Goal: Find specific page/section: Find specific page/section

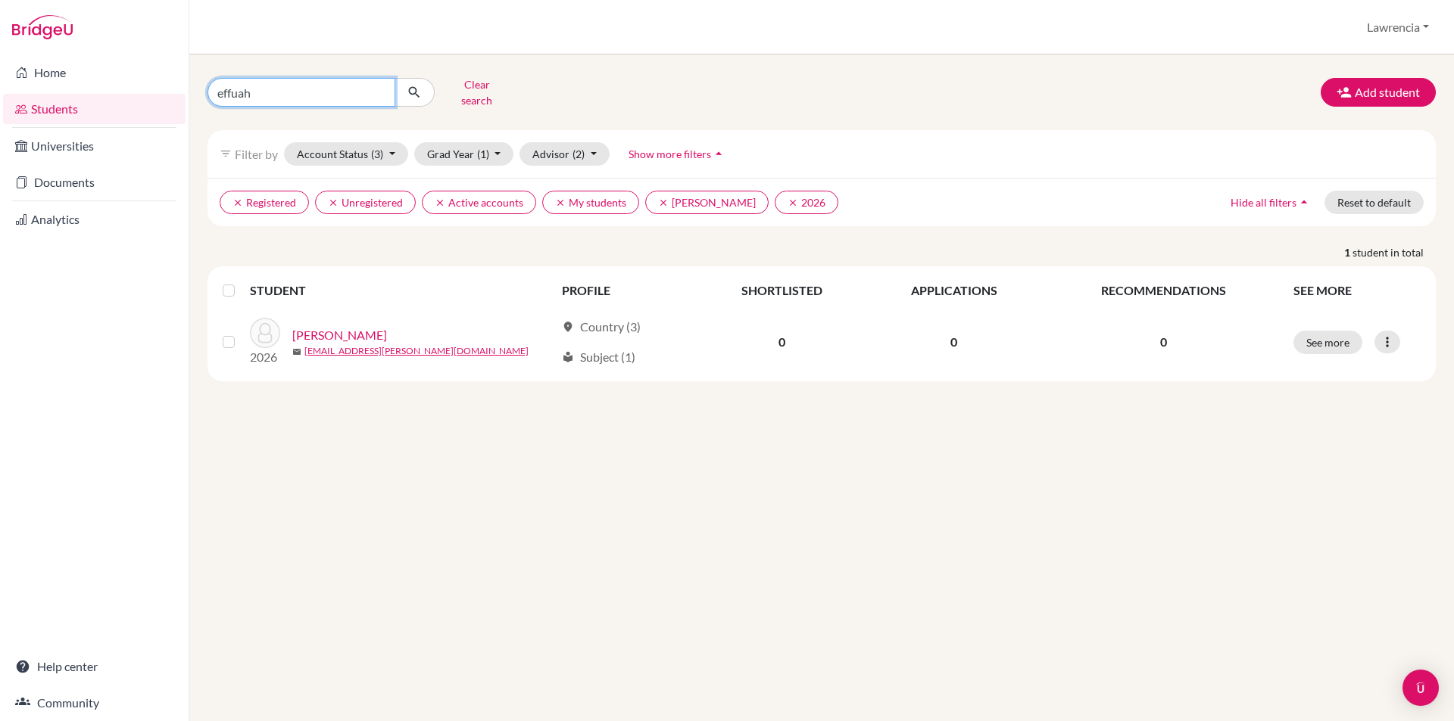
click at [327, 87] on input "effuah" at bounding box center [301, 92] width 188 height 29
type input "e"
type input "n"
type input "[PERSON_NAME]"
click button "submit" at bounding box center [414, 92] width 40 height 29
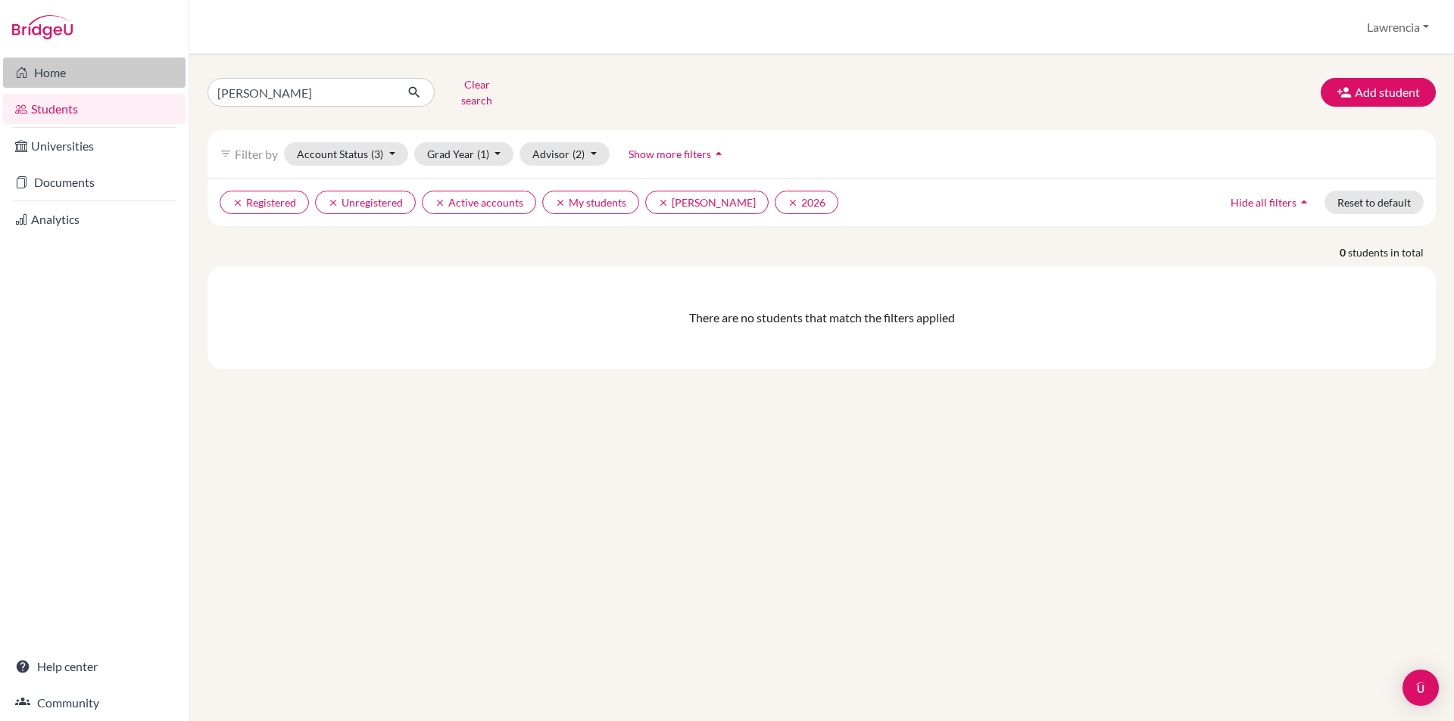
click at [56, 64] on link "Home" at bounding box center [94, 73] width 182 height 30
type input "quartey"
click button "submit" at bounding box center [414, 92] width 40 height 29
click at [463, 147] on button "Grad Year (1)" at bounding box center [464, 153] width 100 height 23
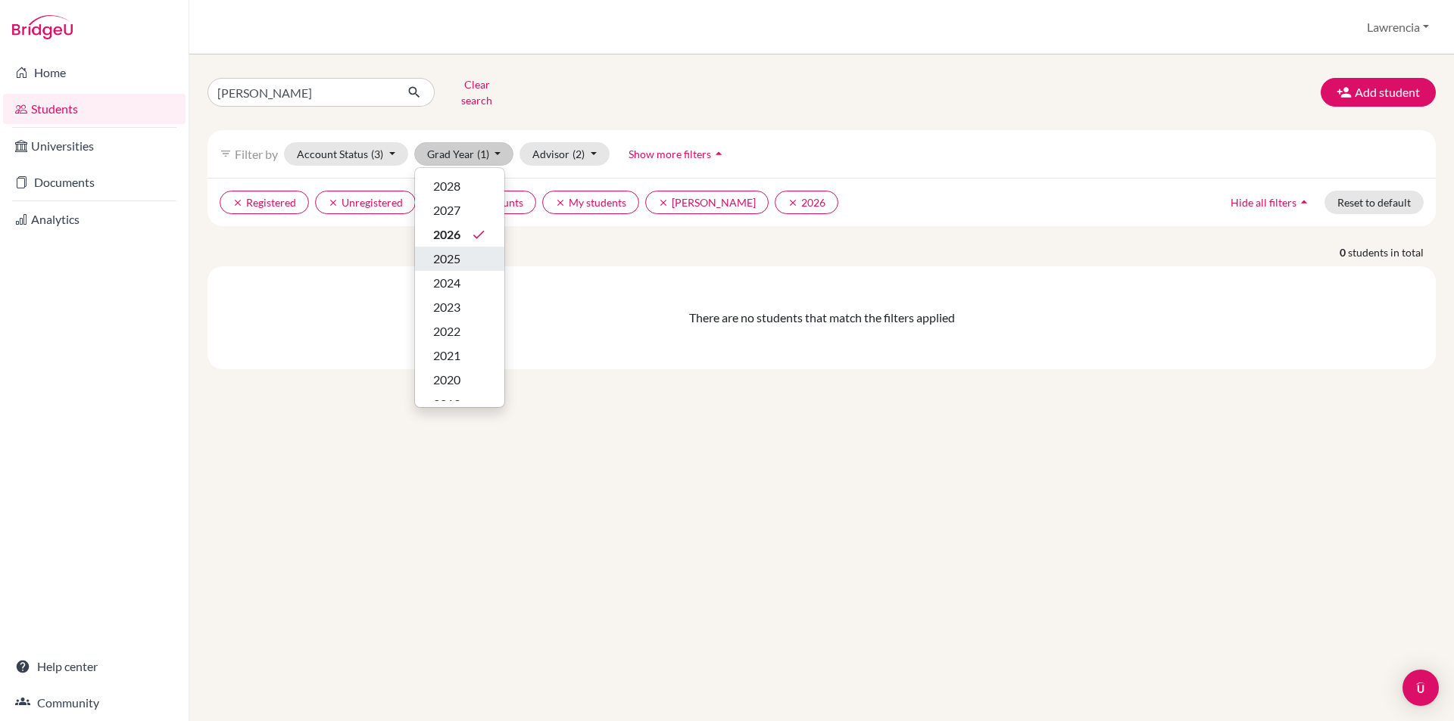
click at [458, 250] on span "2025" at bounding box center [446, 259] width 27 height 18
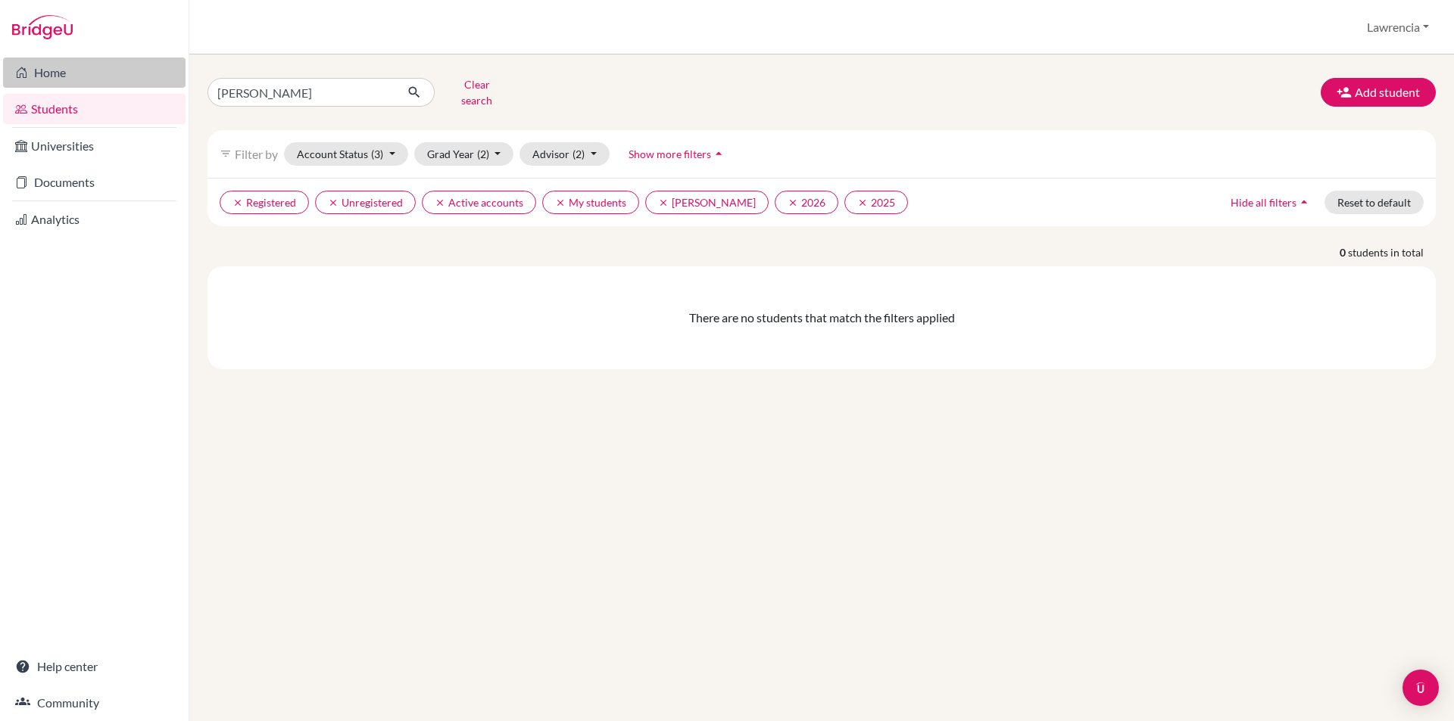
click at [89, 67] on link "Home" at bounding box center [94, 73] width 182 height 30
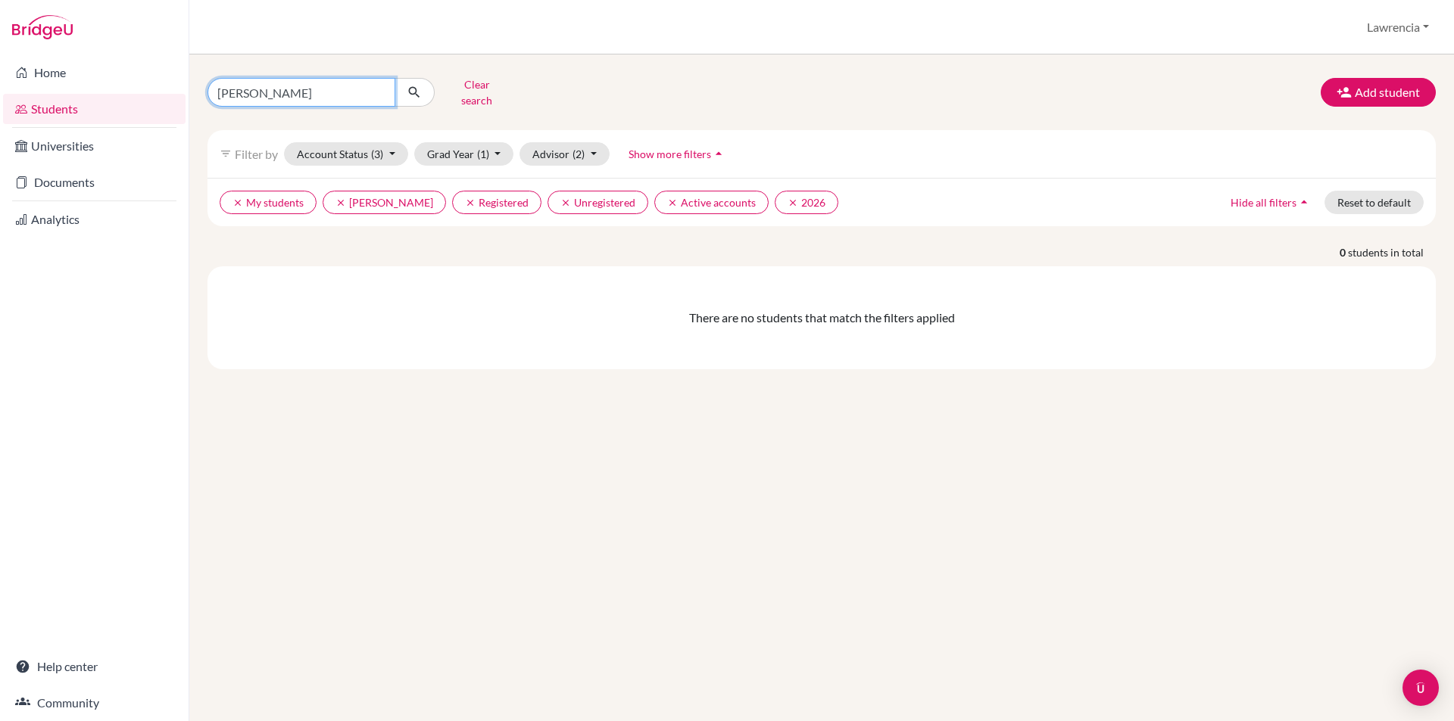
click at [345, 86] on input "[PERSON_NAME]" at bounding box center [301, 92] width 188 height 29
type input "j"
click at [59, 104] on link "Students" at bounding box center [94, 109] width 182 height 30
click at [473, 92] on button "Clear search" at bounding box center [477, 92] width 84 height 39
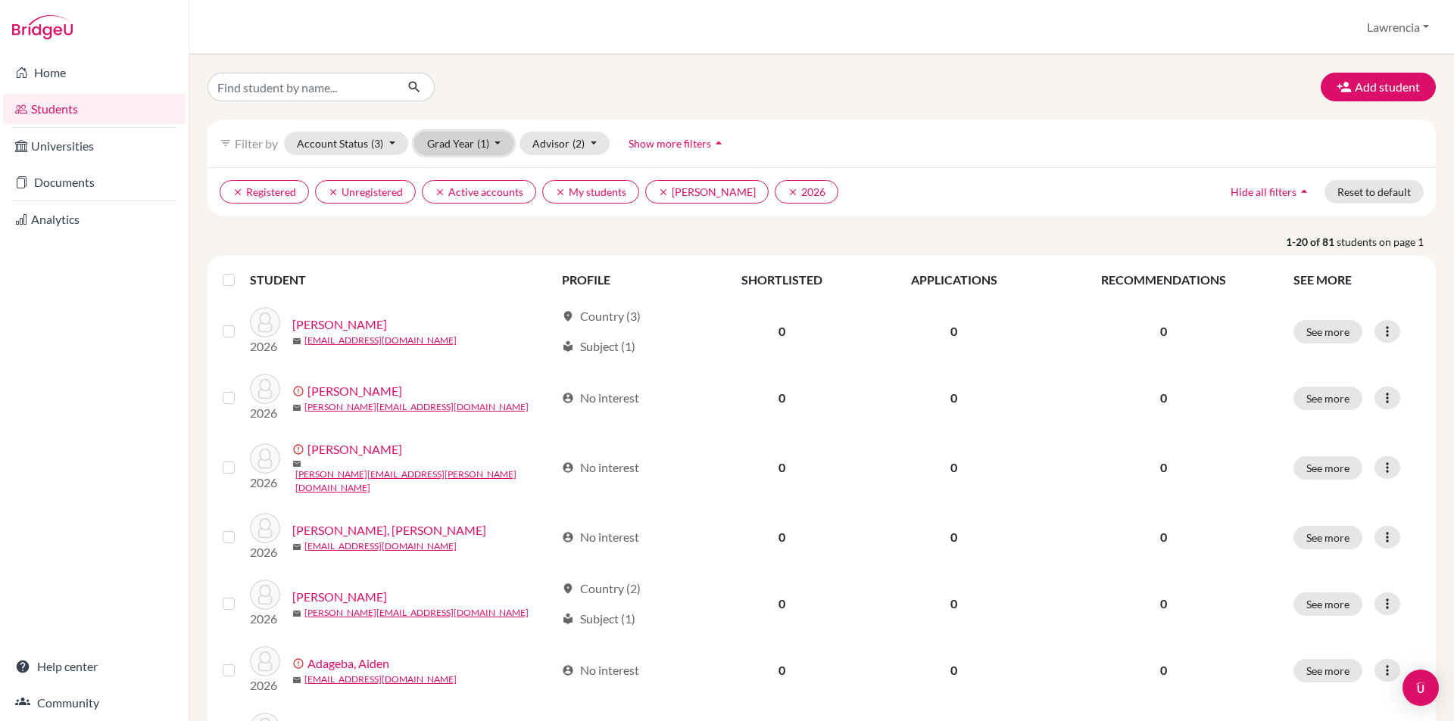
click at [461, 148] on button "Grad Year (1)" at bounding box center [464, 143] width 100 height 23
drag, startPoint x: 826, startPoint y: 128, endPoint x: 840, endPoint y: 117, distance: 17.3
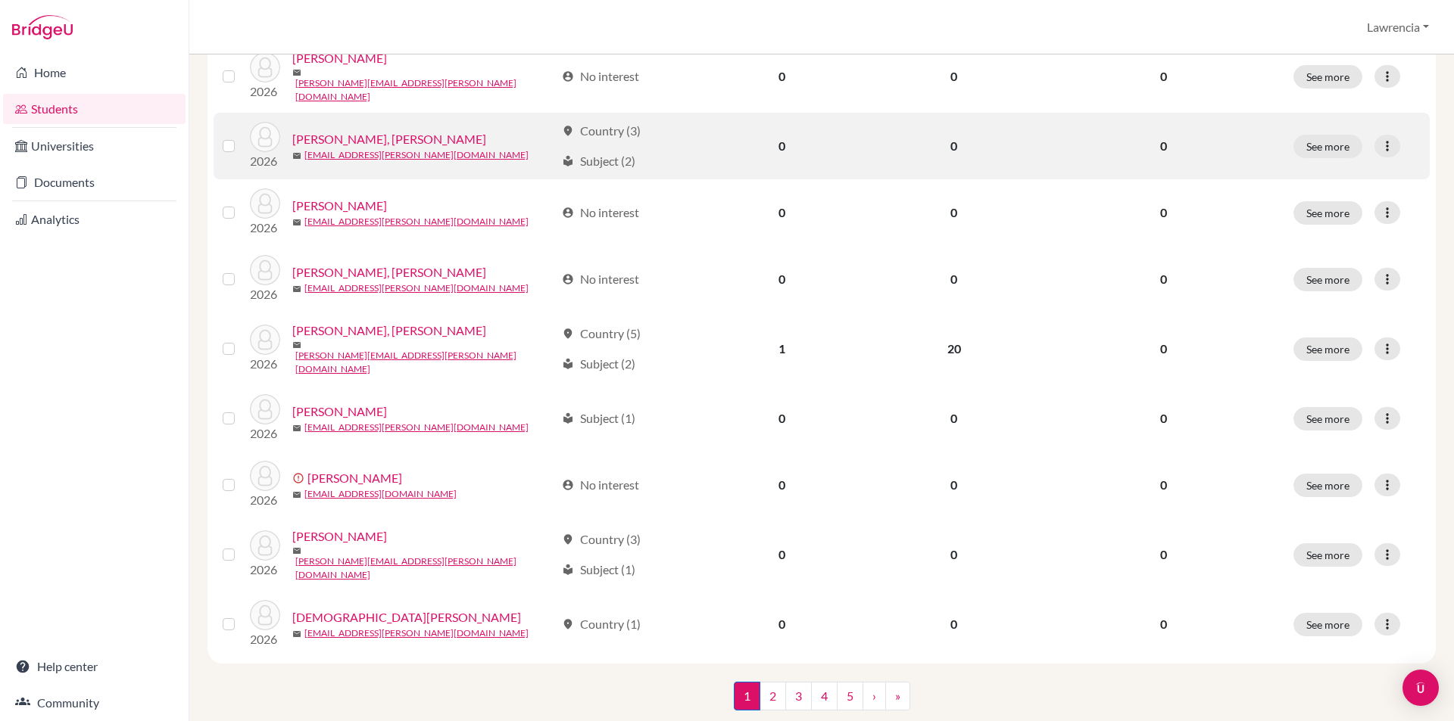
scroll to position [1011, 0]
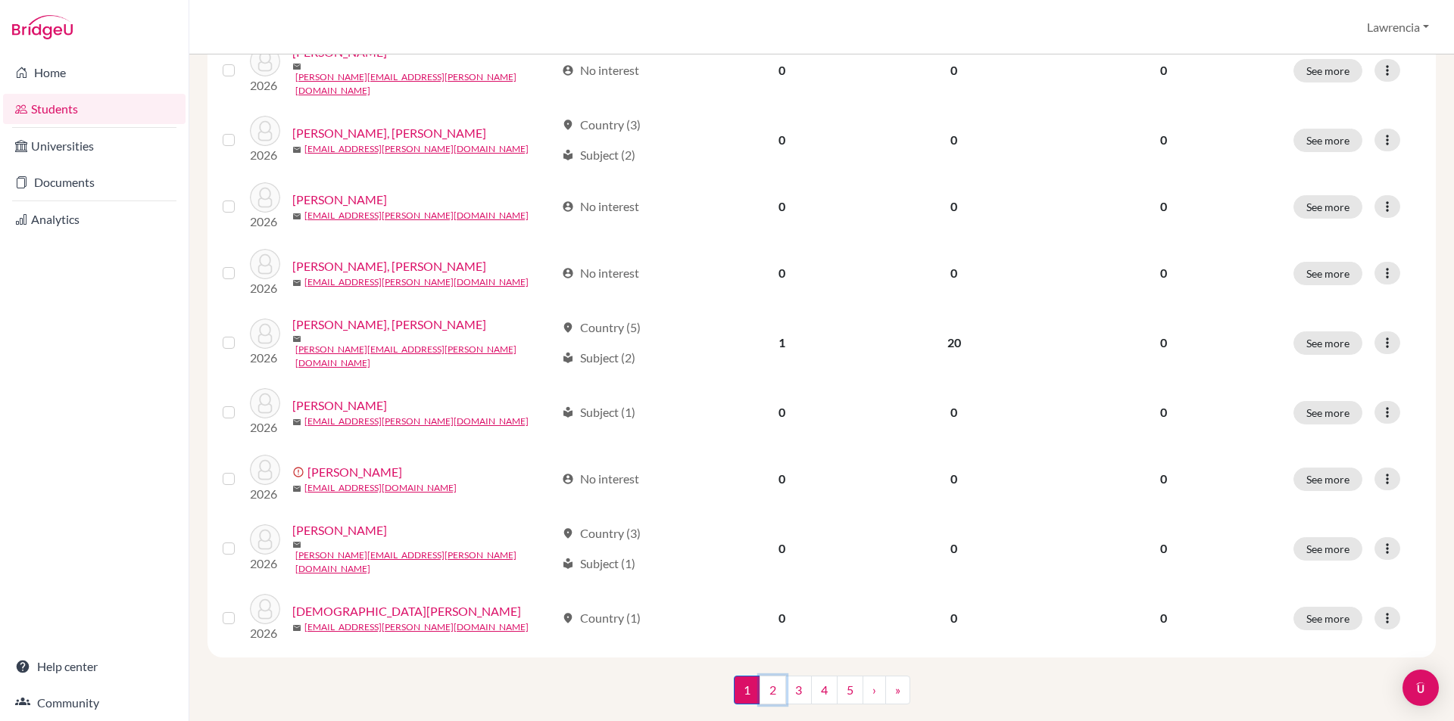
click at [760, 676] on link "2" at bounding box center [772, 690] width 26 height 29
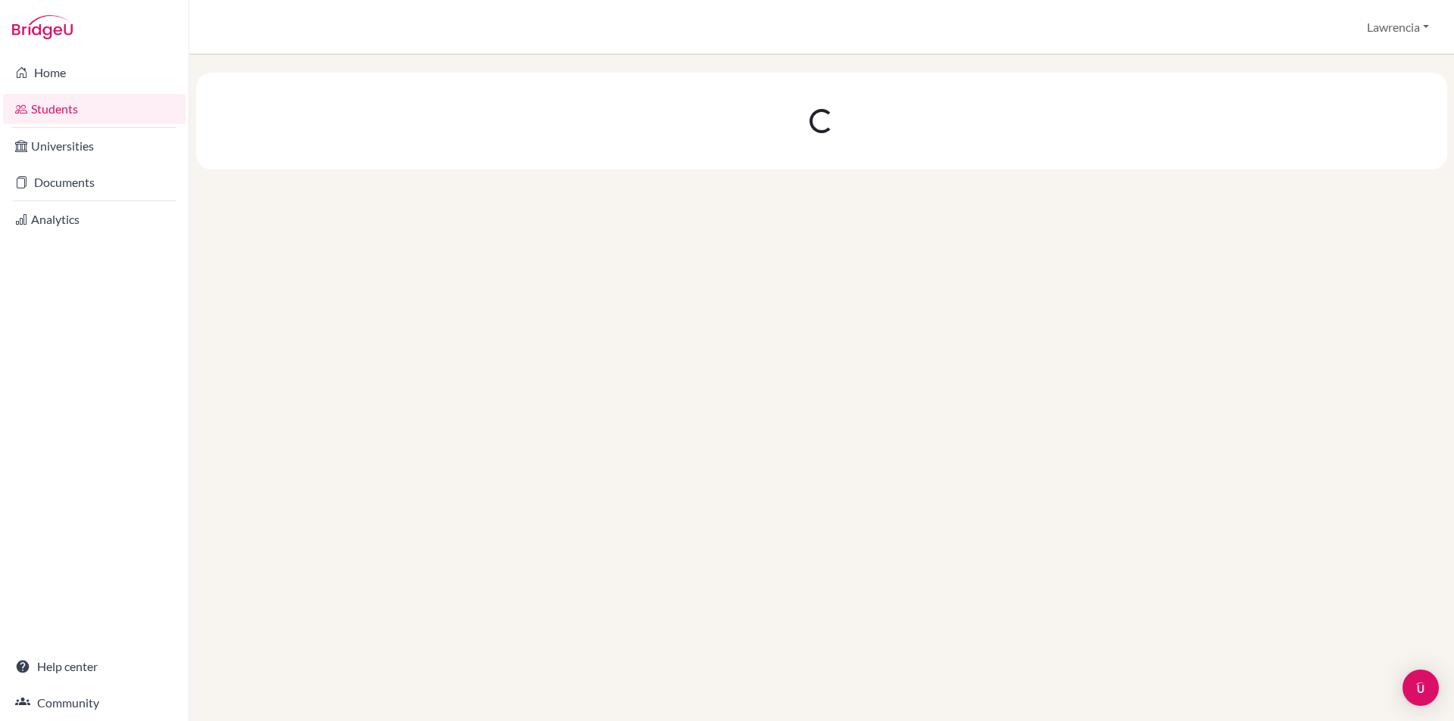
scroll to position [0, 0]
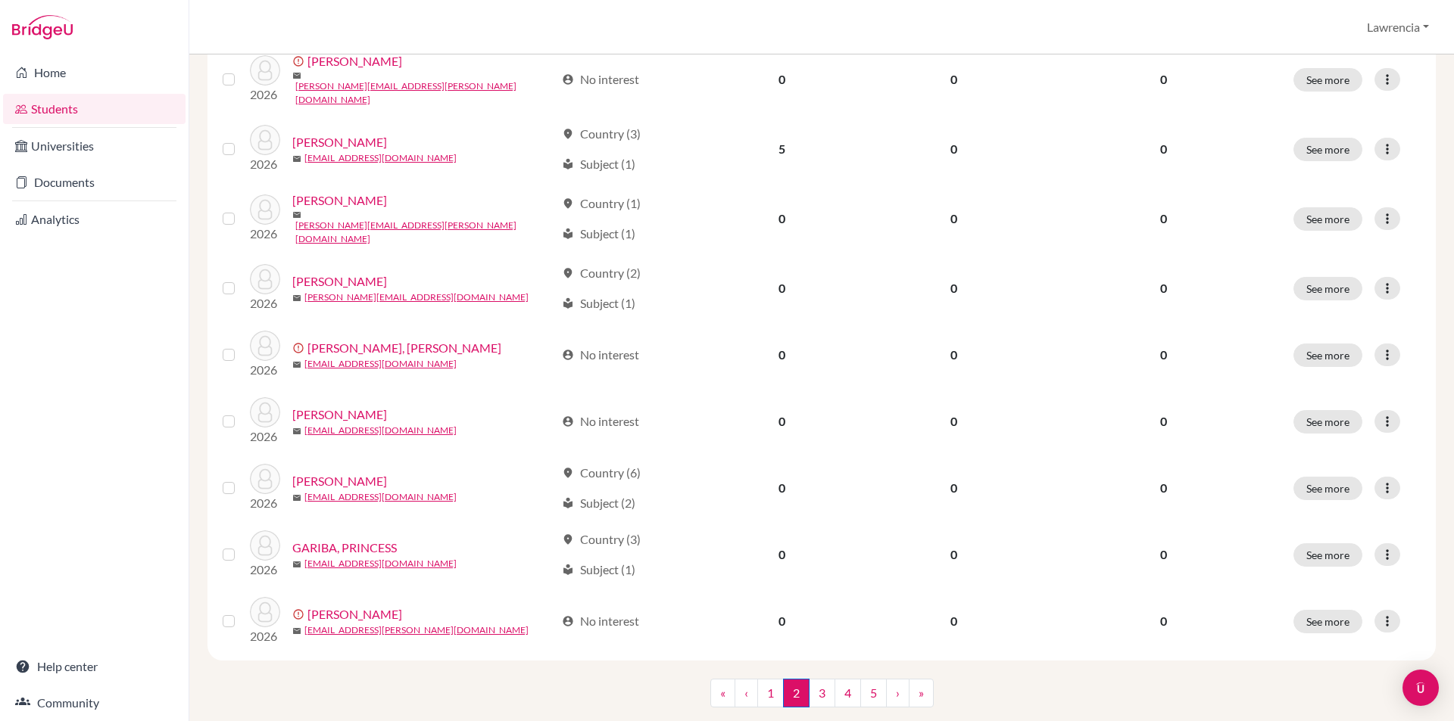
scroll to position [1011, 0]
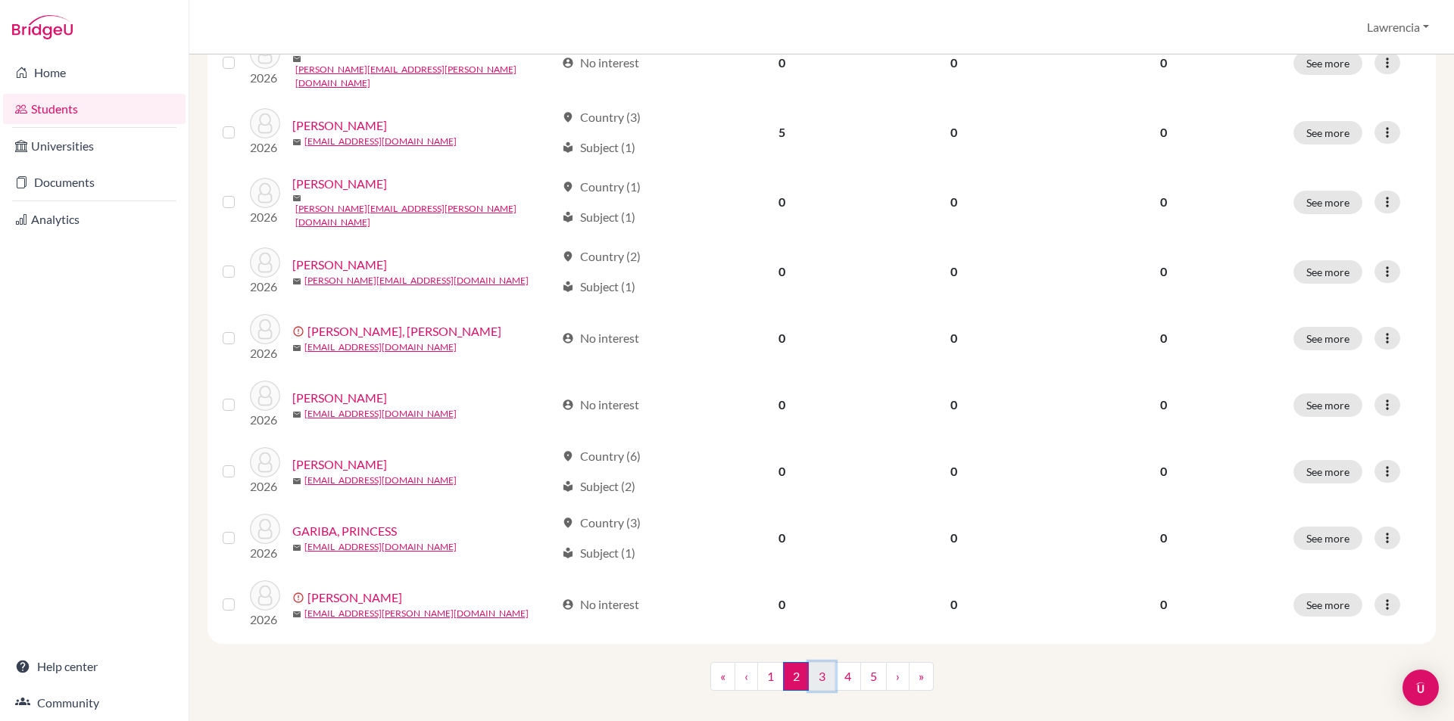
click at [812, 662] on link "3" at bounding box center [822, 676] width 26 height 29
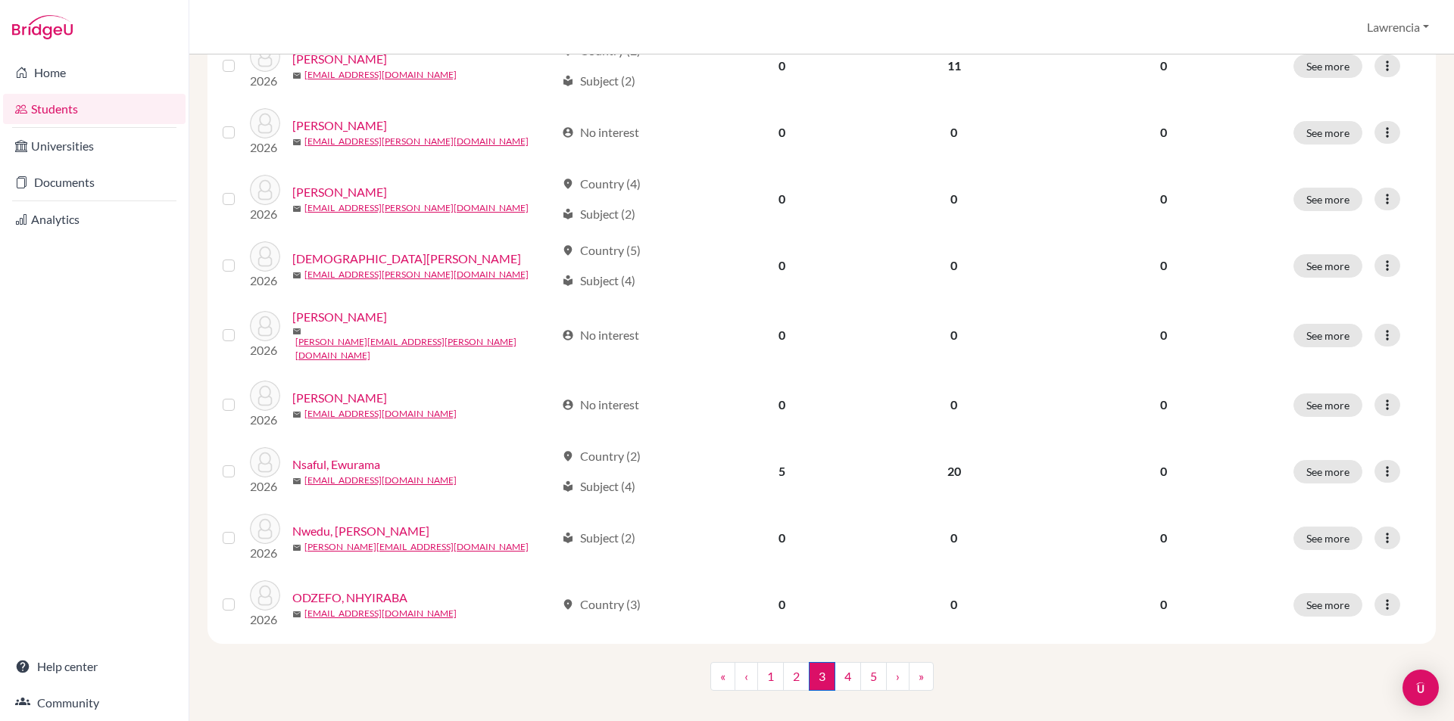
scroll to position [1011, 0]
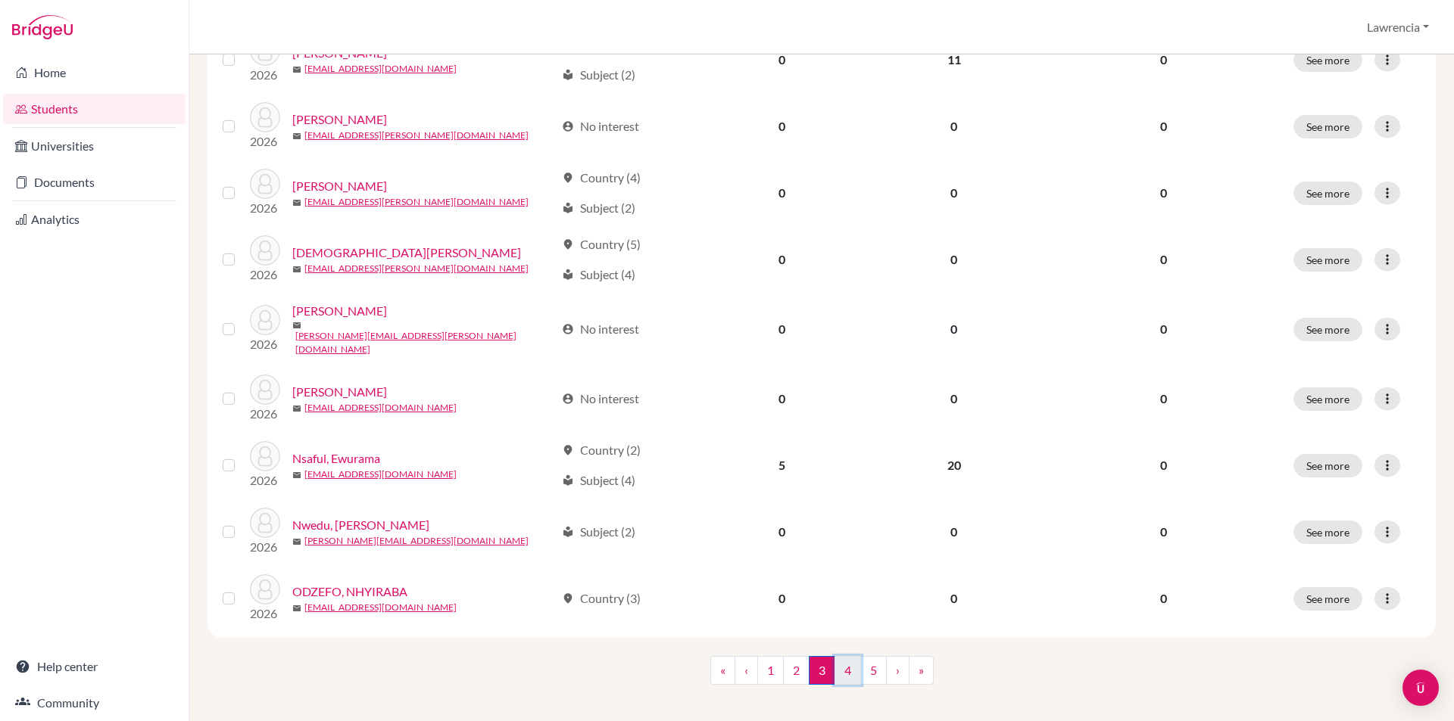
click at [842, 658] on link "4" at bounding box center [847, 670] width 26 height 29
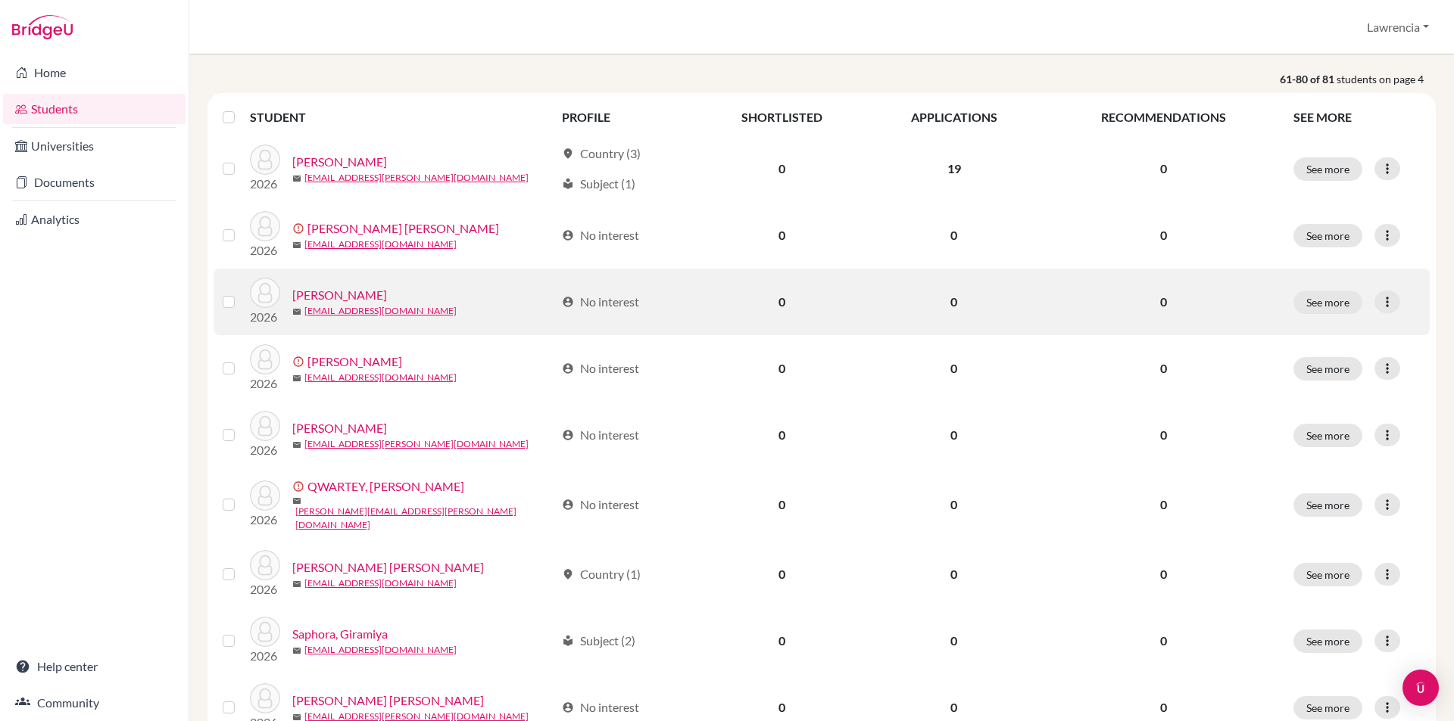
scroll to position [227, 0]
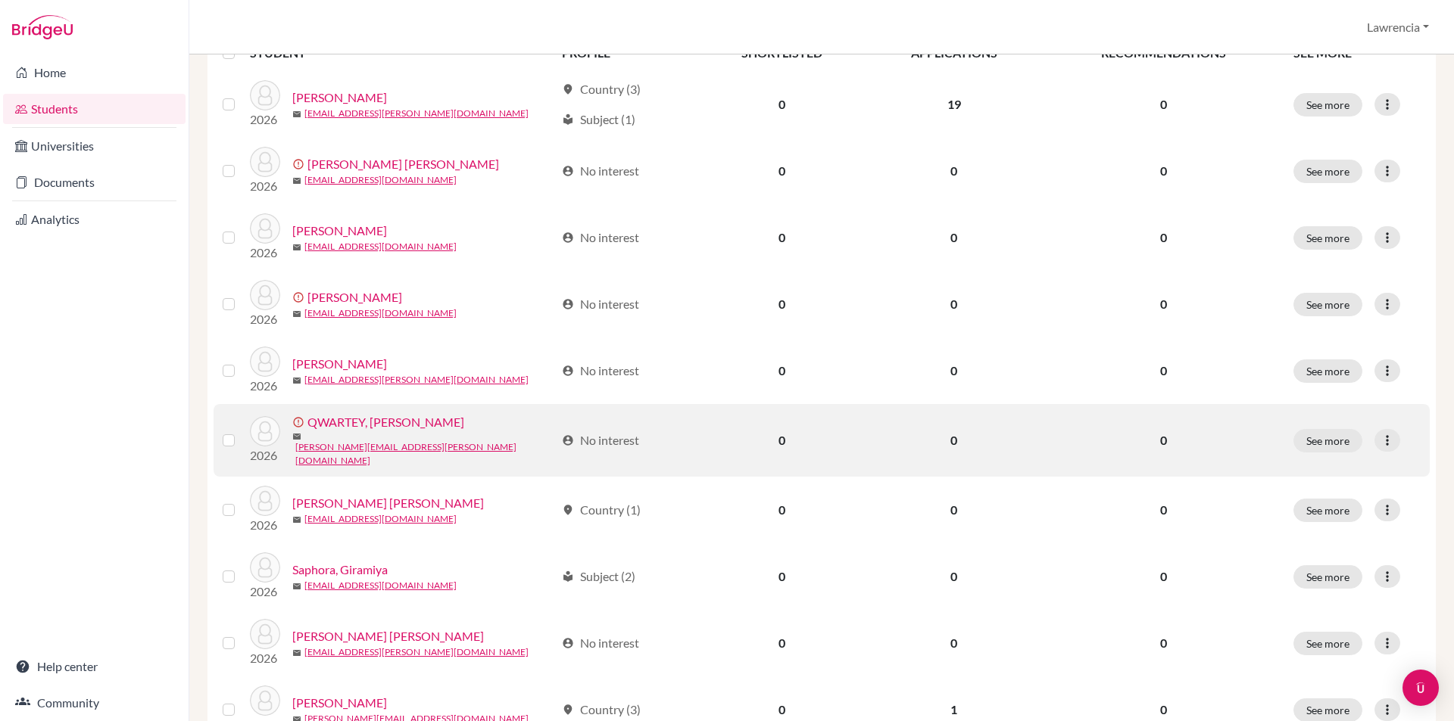
click at [381, 432] on link "QWARTEY, JAENETTE-SALLY" at bounding box center [385, 422] width 157 height 18
click at [407, 432] on link "QWARTEY, JAENETTE-SALLY" at bounding box center [385, 422] width 157 height 18
click at [319, 432] on link "QWARTEY, JAENETTE-SALLY" at bounding box center [385, 422] width 157 height 18
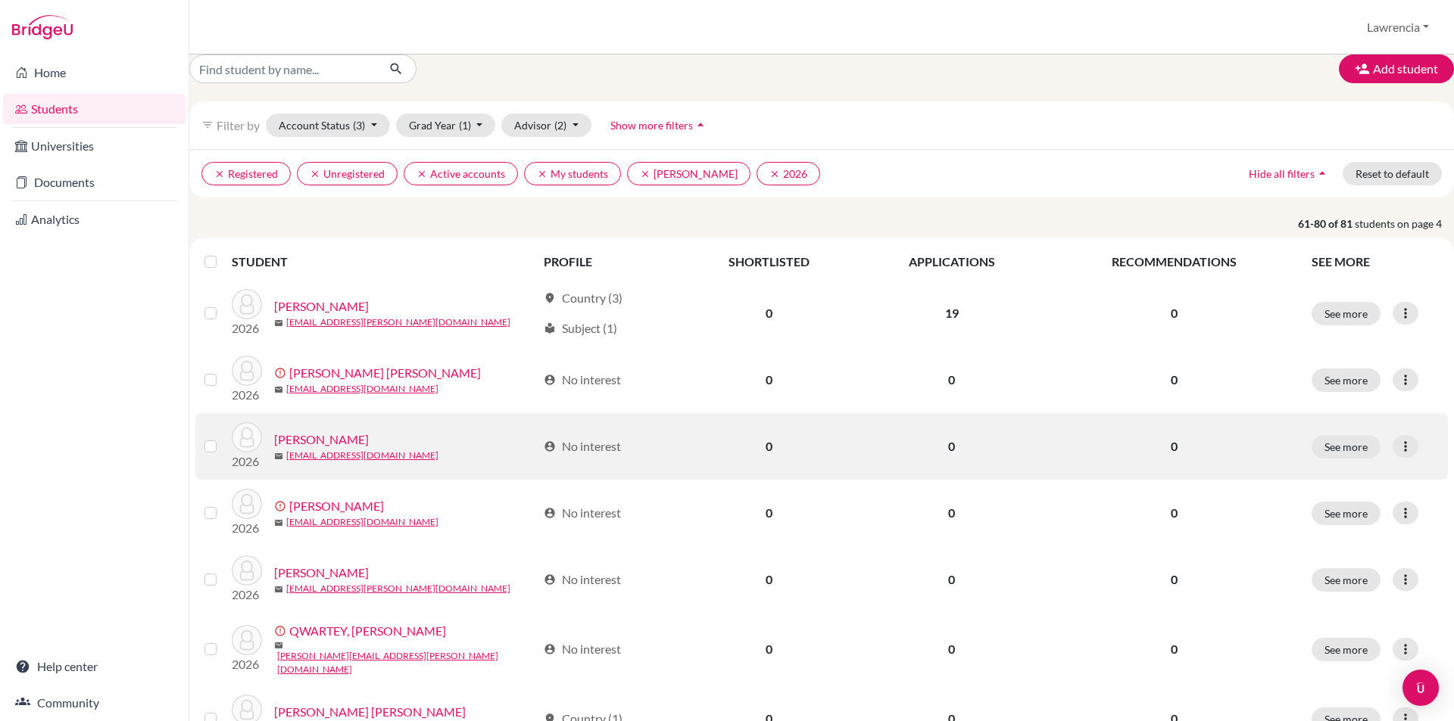
click at [320, 432] on link "Oumorou, Malik" at bounding box center [321, 440] width 95 height 18
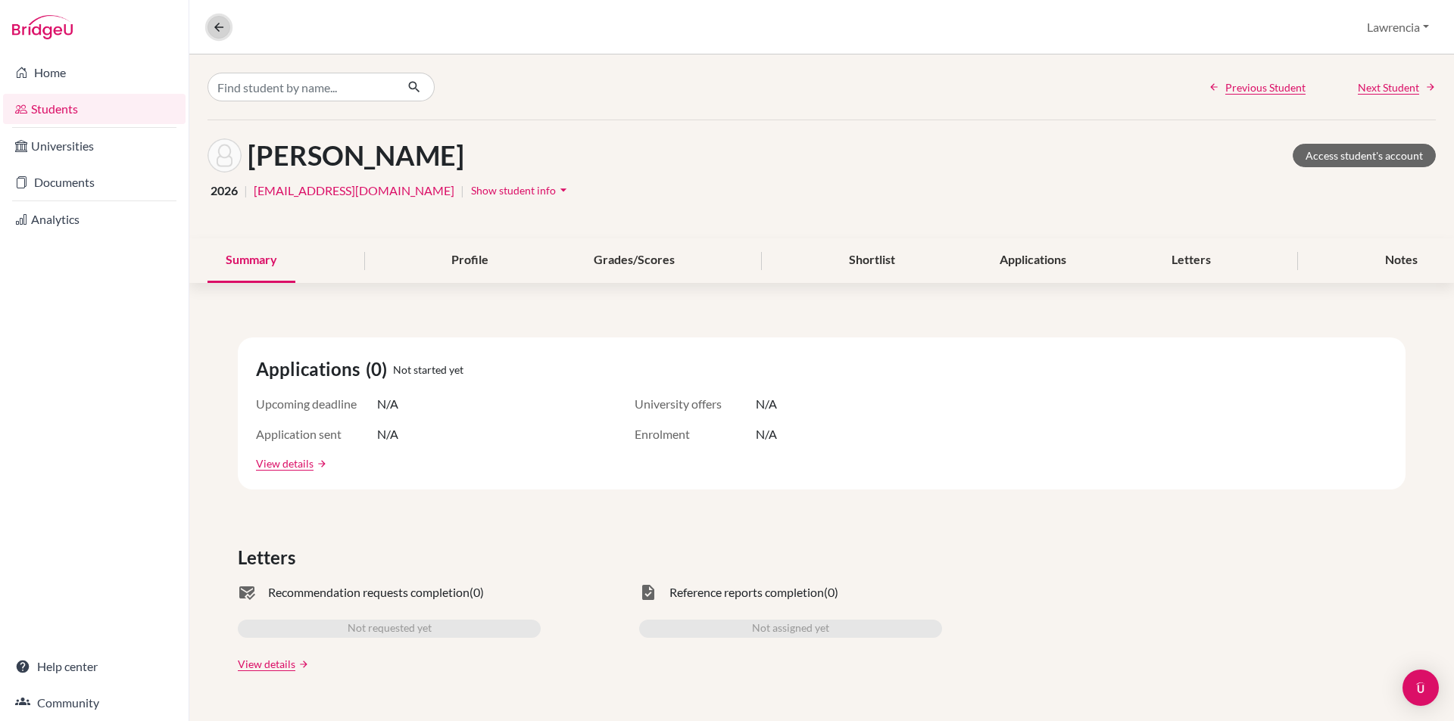
click at [220, 21] on icon at bounding box center [219, 27] width 14 height 14
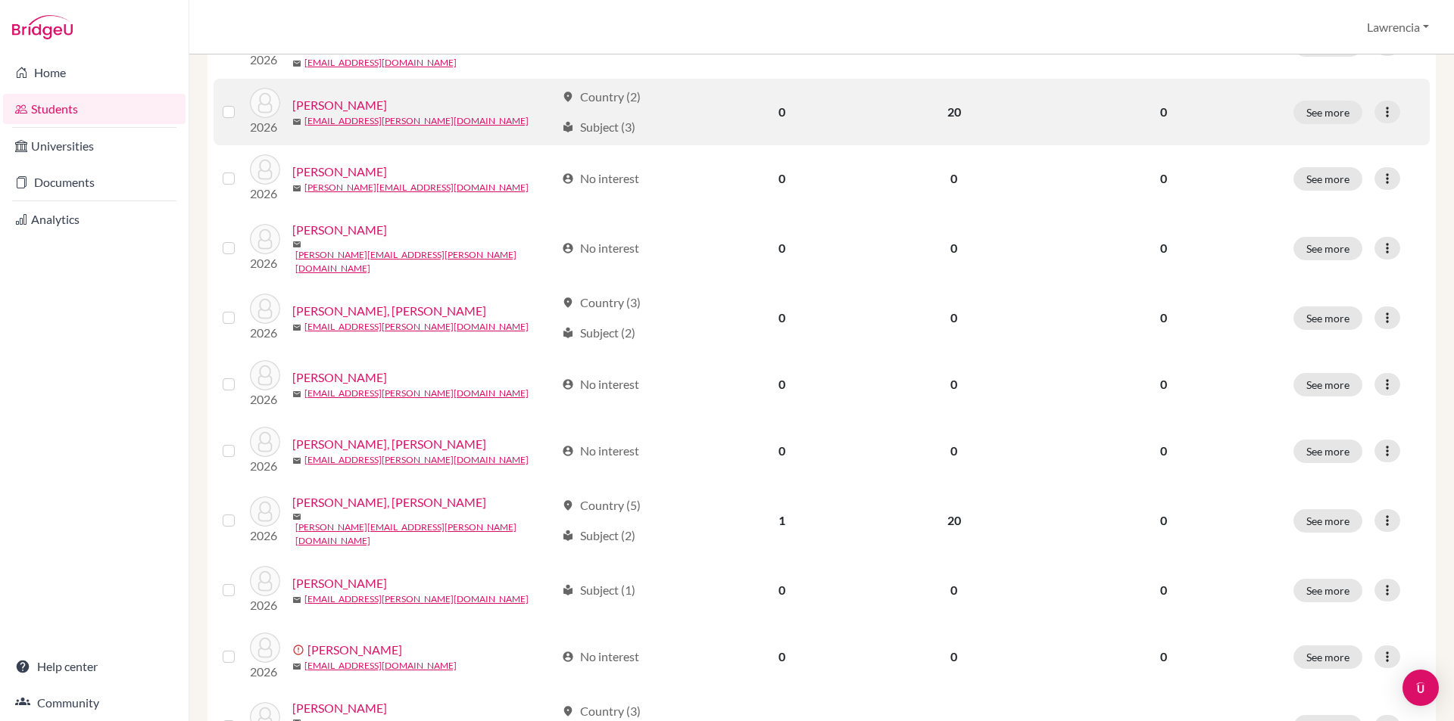
scroll to position [1011, 0]
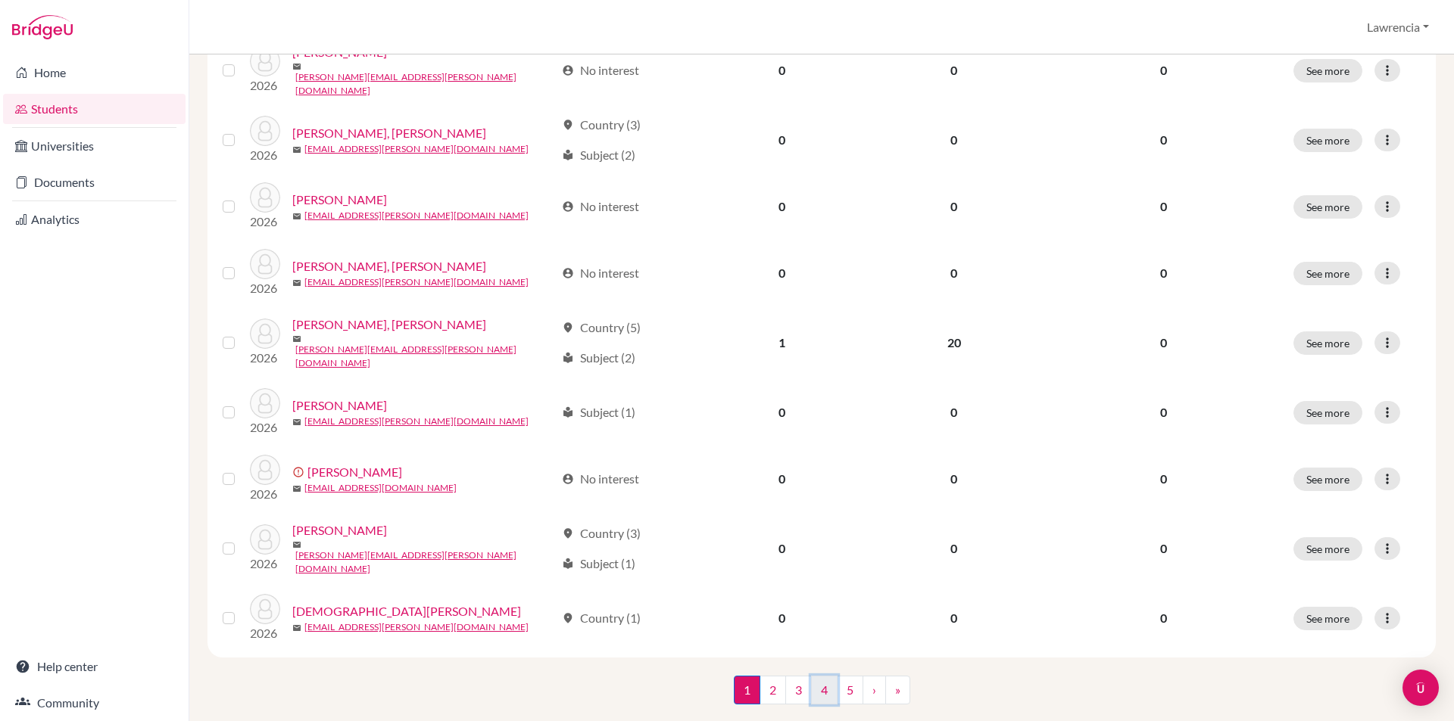
click at [823, 676] on link "4" at bounding box center [824, 690] width 26 height 29
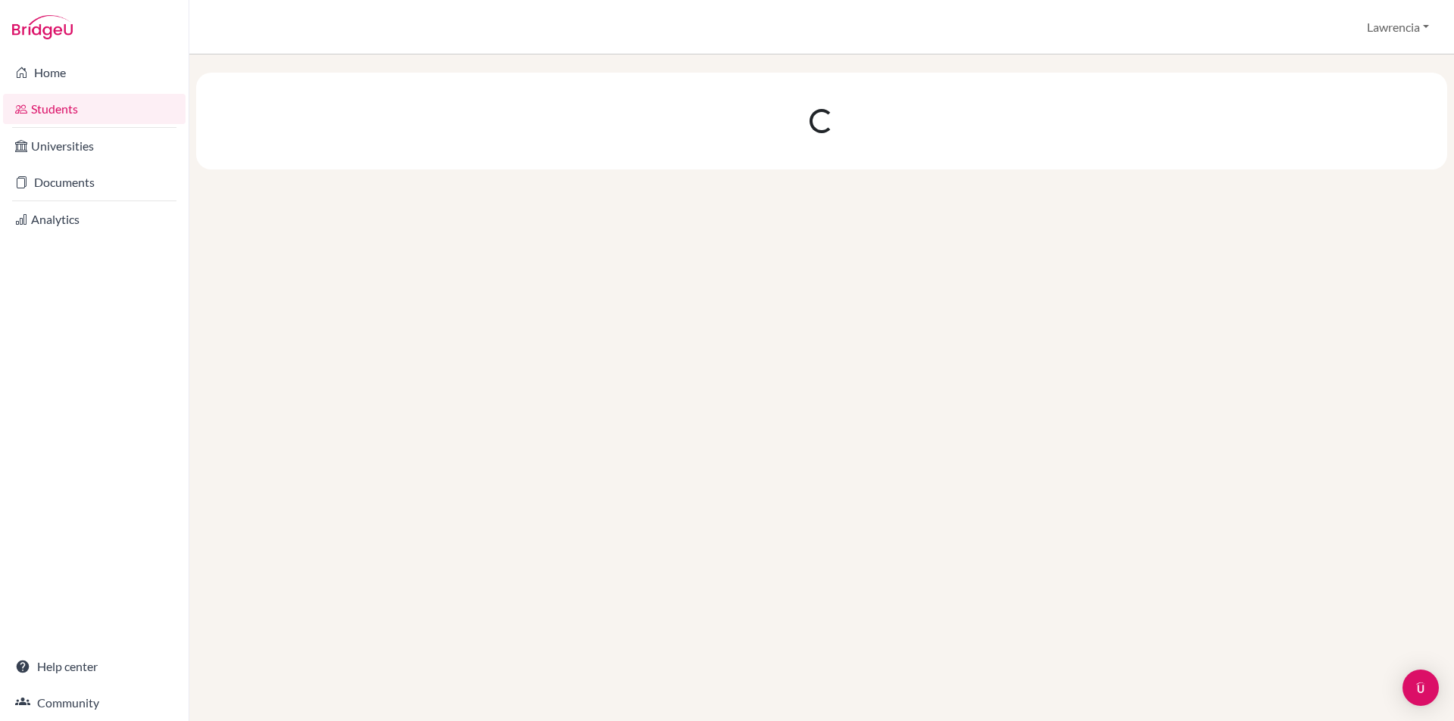
scroll to position [0, 0]
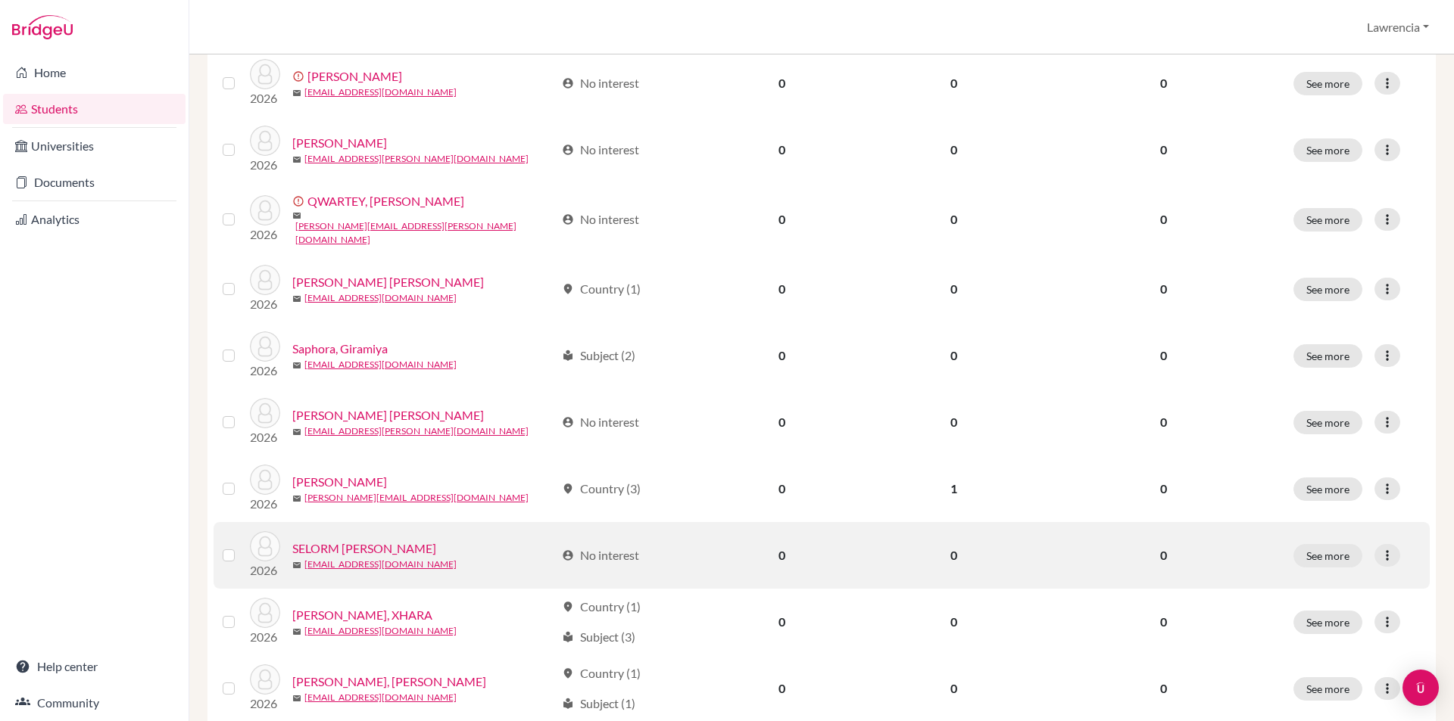
scroll to position [303, 0]
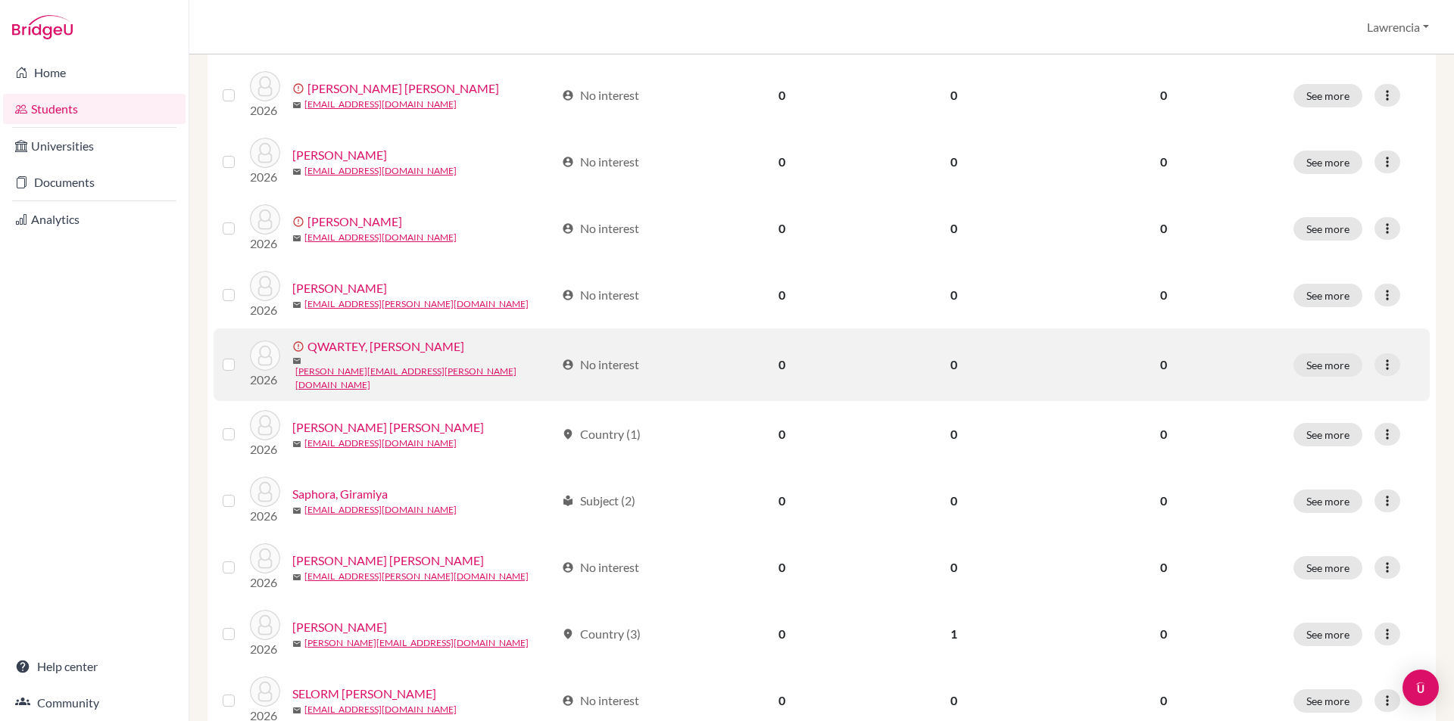
click at [351, 351] on link "QWARTEY, JAENETTE-SALLY" at bounding box center [385, 347] width 157 height 18
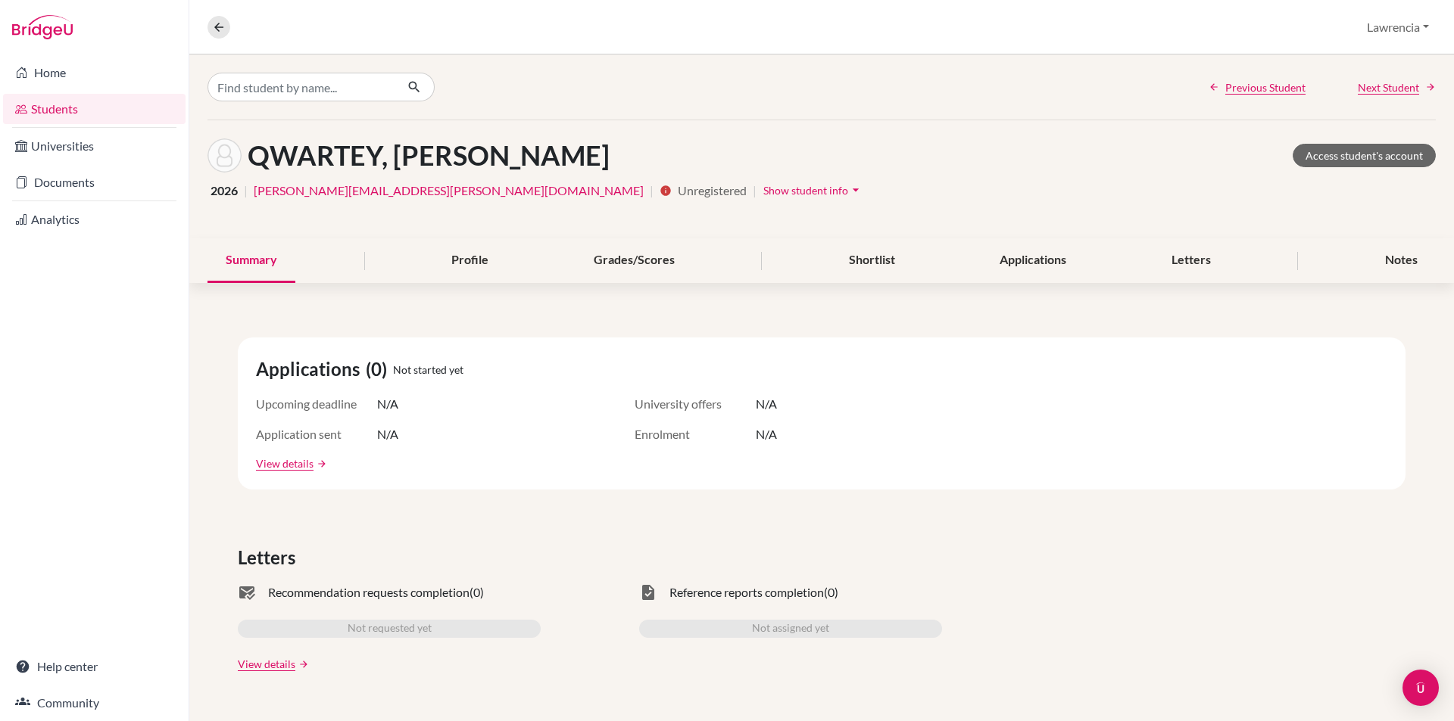
click at [763, 191] on span "Show student info" at bounding box center [805, 190] width 85 height 13
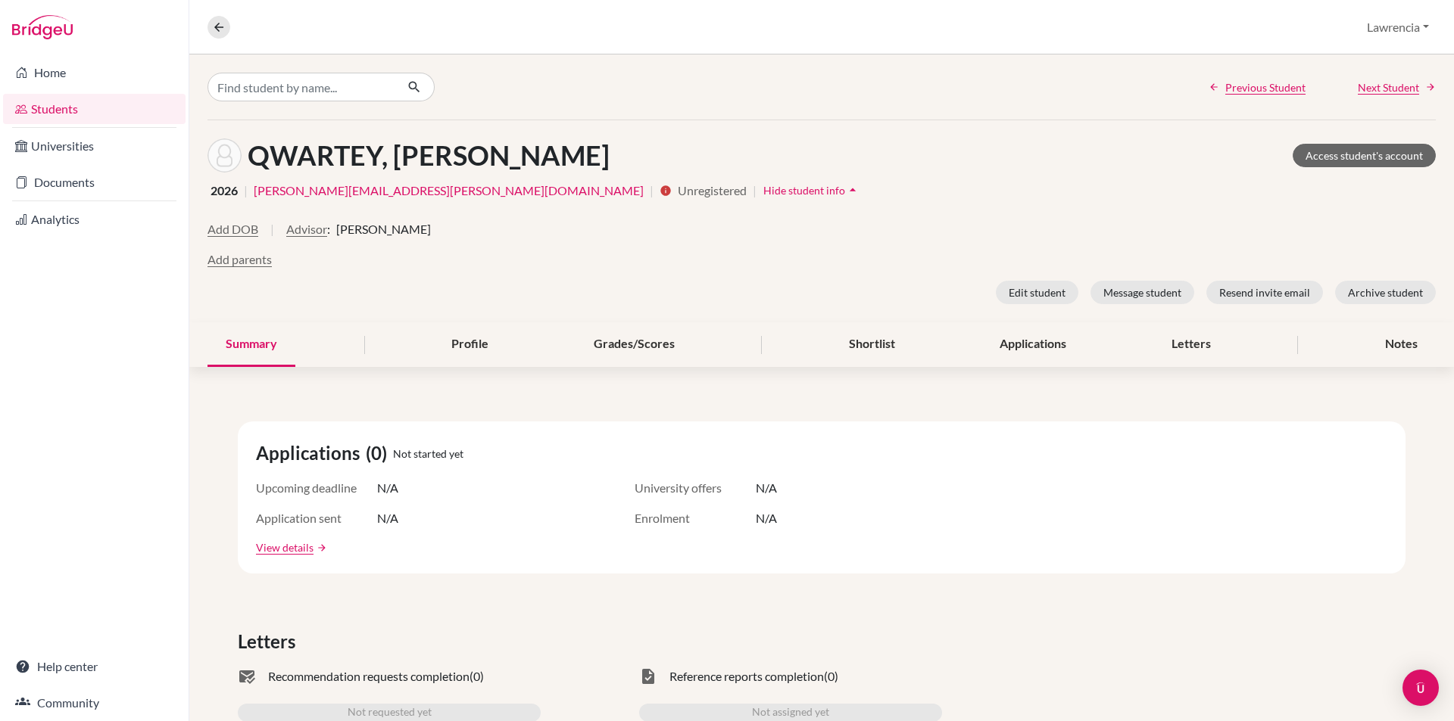
click at [845, 192] on icon "arrow_drop_up" at bounding box center [852, 189] width 15 height 15
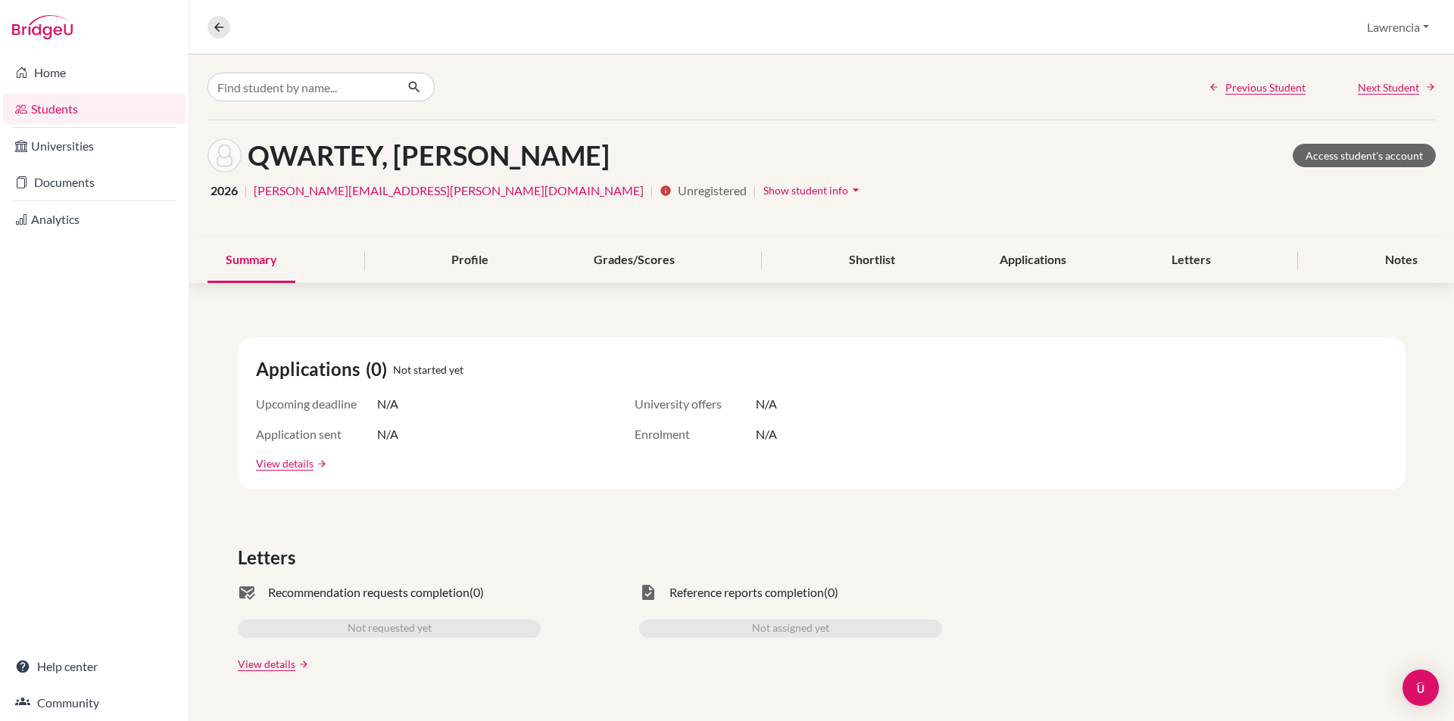
click at [848, 189] on icon "arrow_drop_down" at bounding box center [855, 189] width 15 height 15
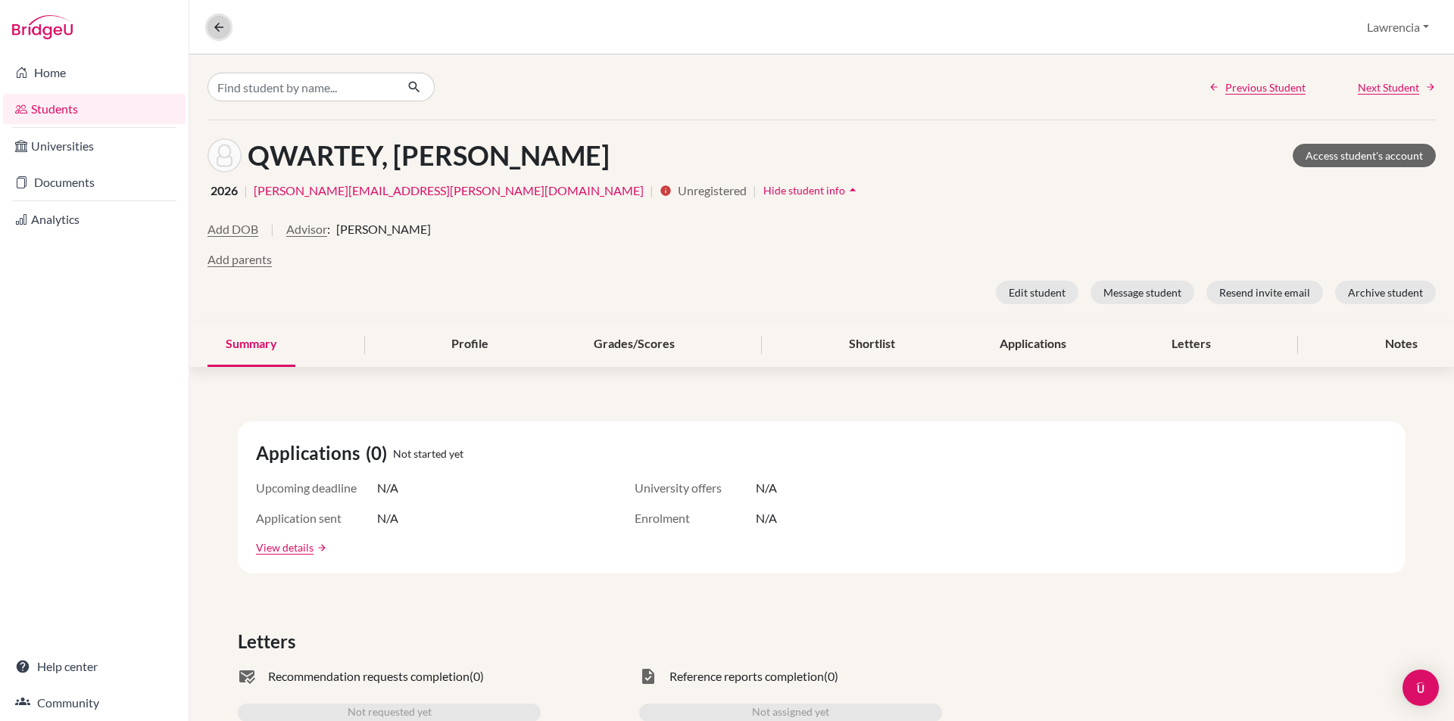
click at [224, 26] on button at bounding box center [218, 27] width 23 height 23
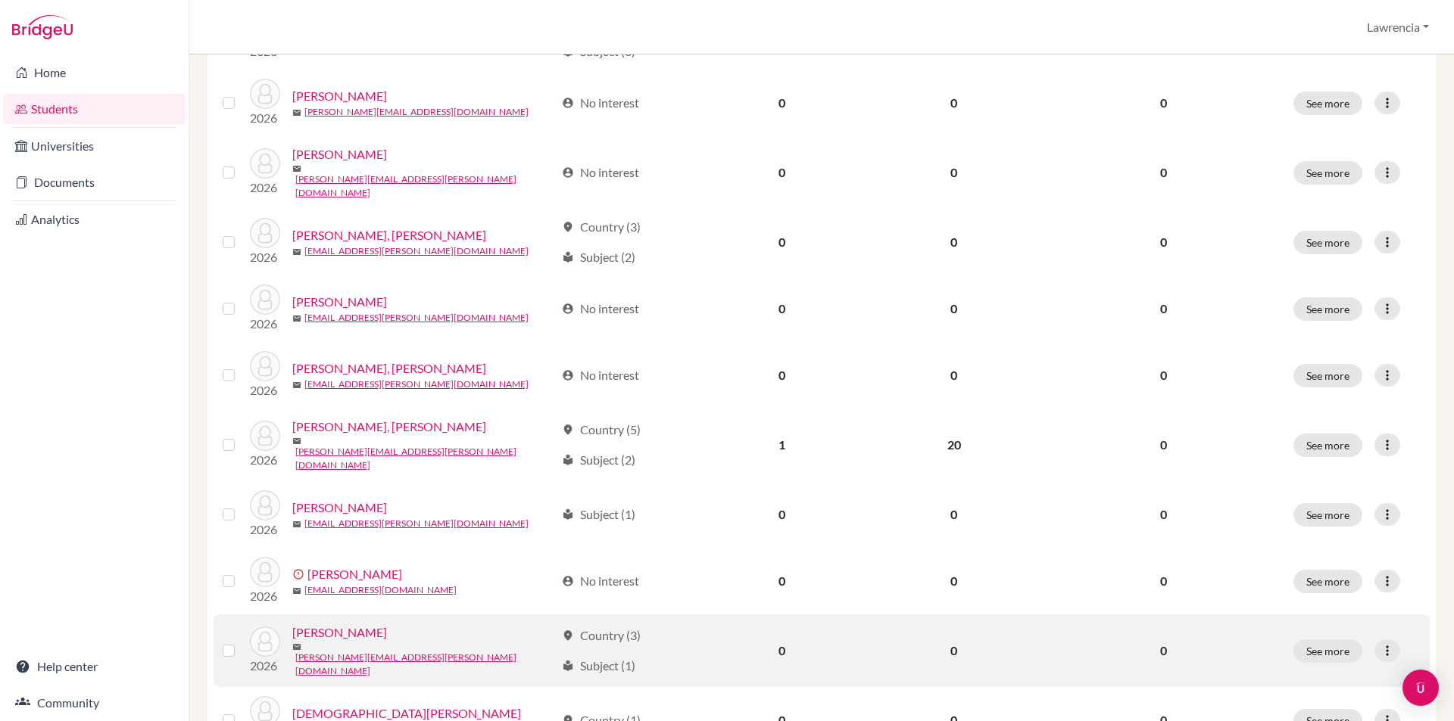
scroll to position [1011, 0]
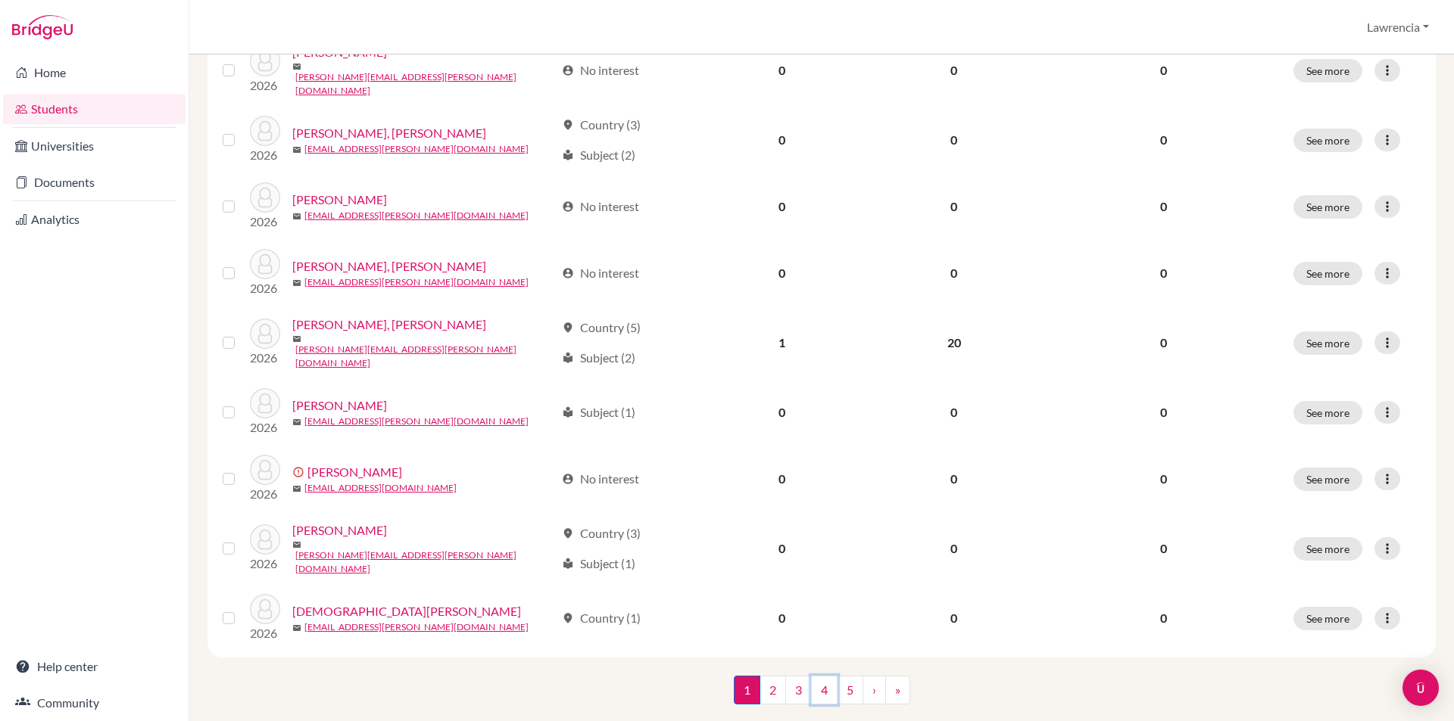
click at [827, 676] on link "4" at bounding box center [824, 690] width 26 height 29
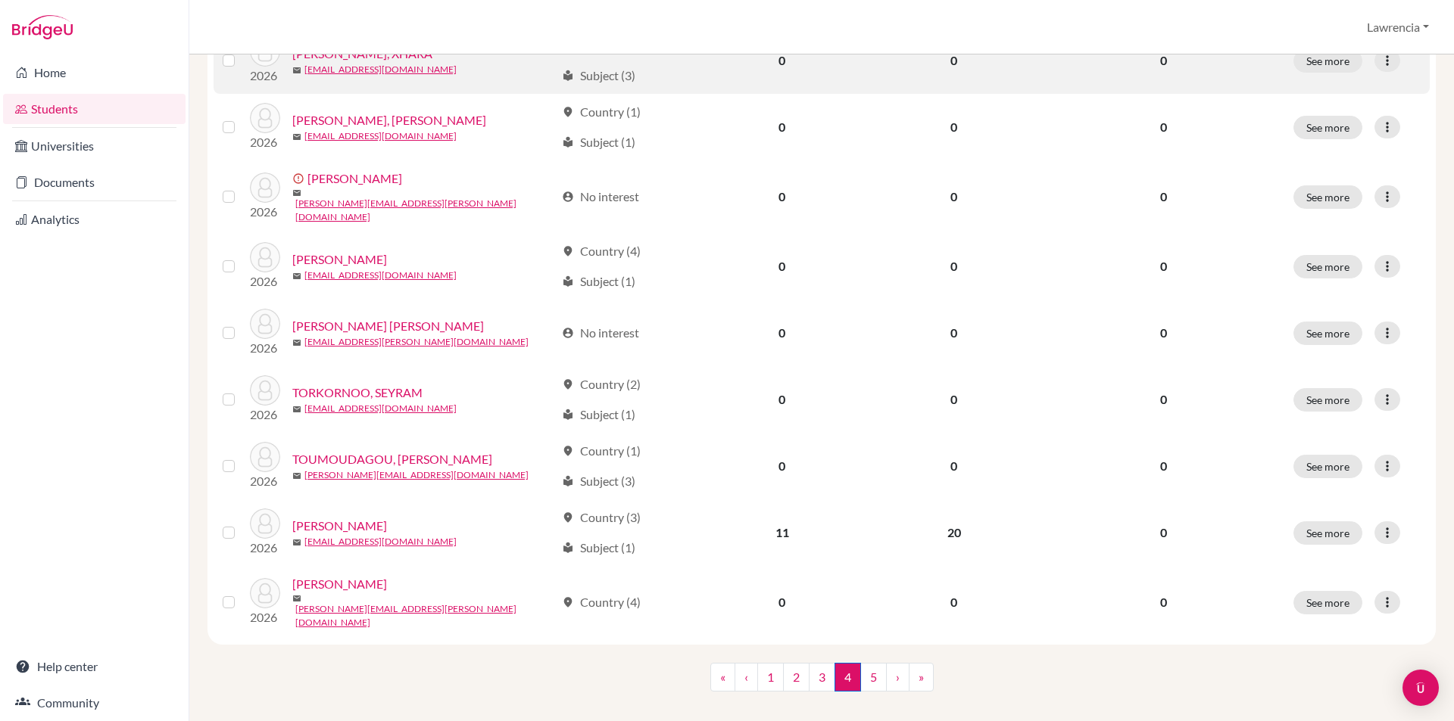
scroll to position [1011, 0]
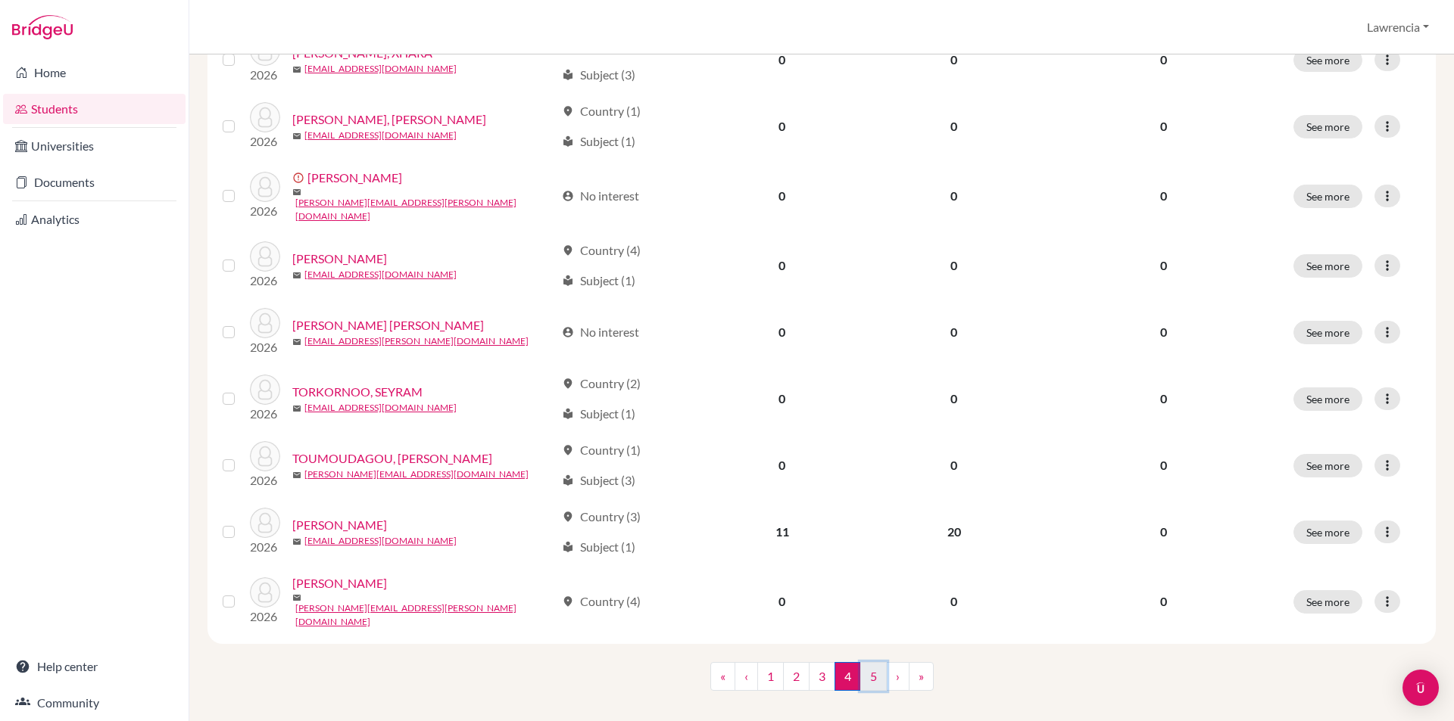
click at [869, 662] on link "5" at bounding box center [873, 676] width 26 height 29
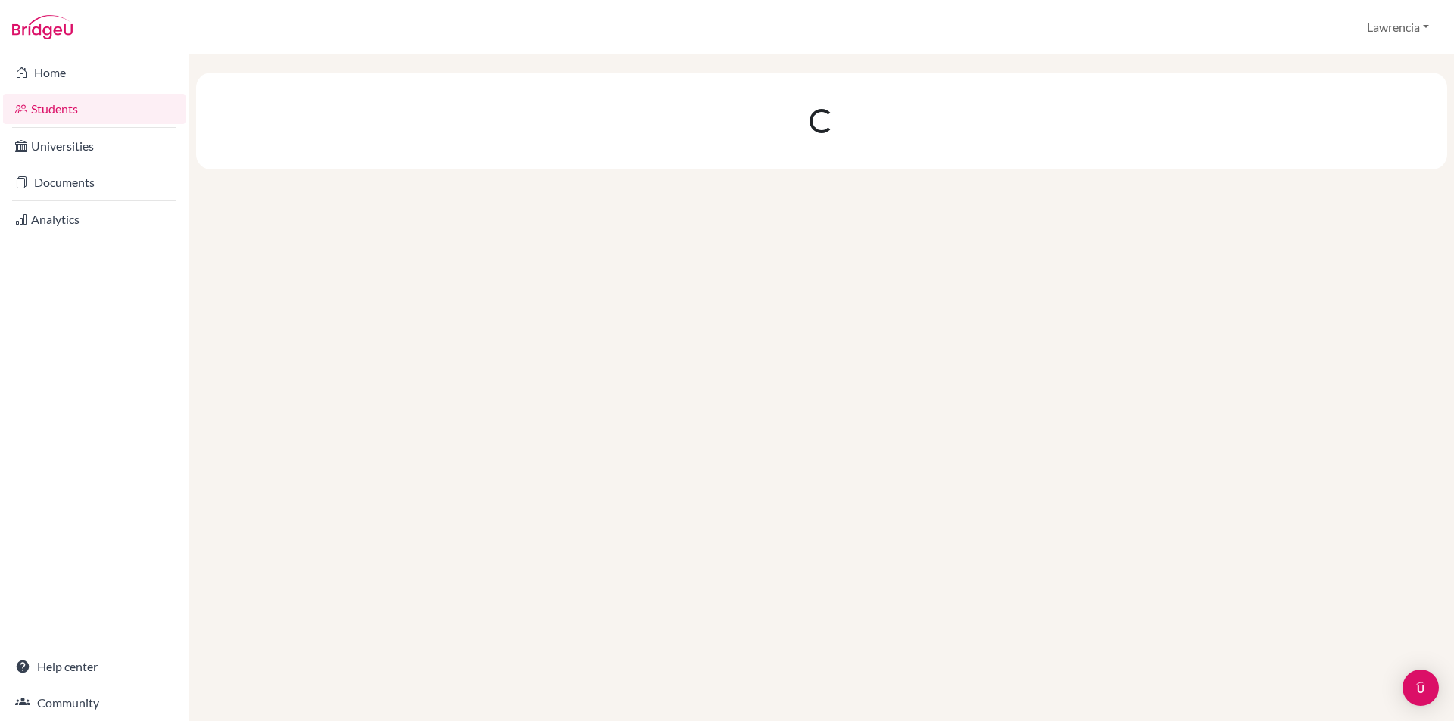
scroll to position [0, 0]
